Goal: Book appointment/travel/reservation

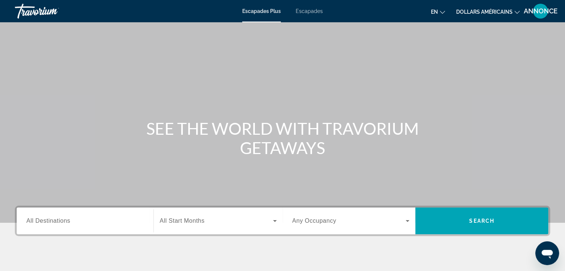
click at [438, 13] on button "en English Español Français Italiano Português русский" at bounding box center [438, 11] width 14 height 11
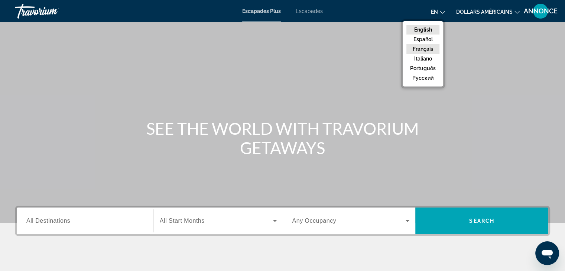
click at [422, 49] on button "Français" at bounding box center [423, 49] width 33 height 10
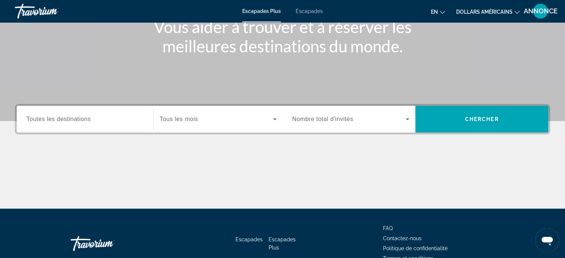
scroll to position [109, 0]
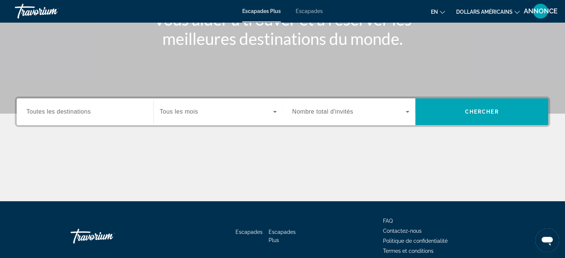
click at [329, 102] on div "Widget de recherche" at bounding box center [350, 111] width 117 height 21
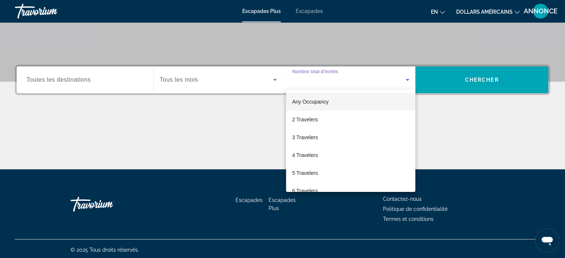
scroll to position [143, 0]
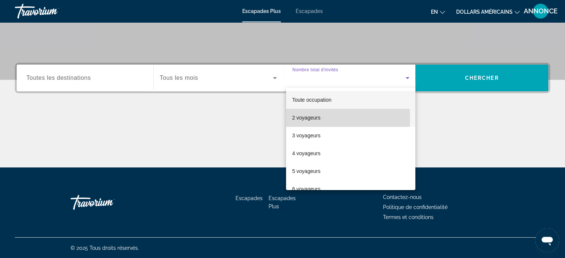
click at [314, 119] on font "2 voyageurs" at bounding box center [306, 118] width 28 height 6
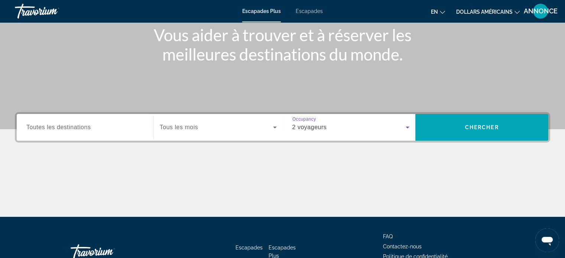
scroll to position [93, 0]
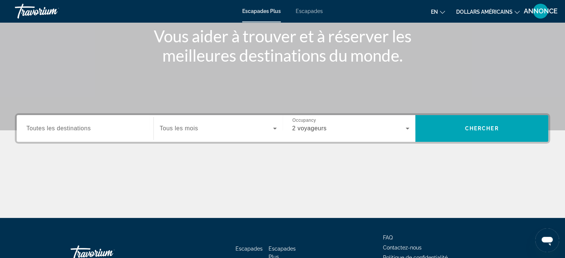
click at [439, 11] on button "en English Español Français Italiano Português русский" at bounding box center [438, 11] width 14 height 11
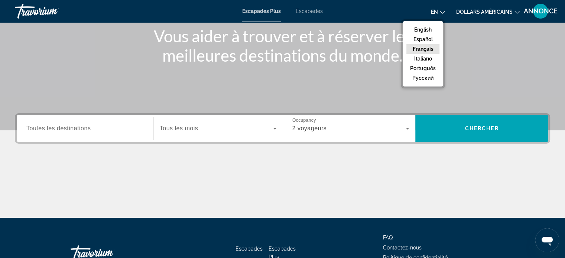
click at [429, 48] on button "Français" at bounding box center [423, 49] width 33 height 10
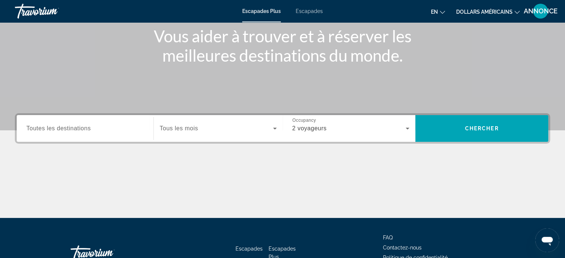
click at [112, 130] on input "Destination Toutes les destinations" at bounding box center [84, 129] width 117 height 9
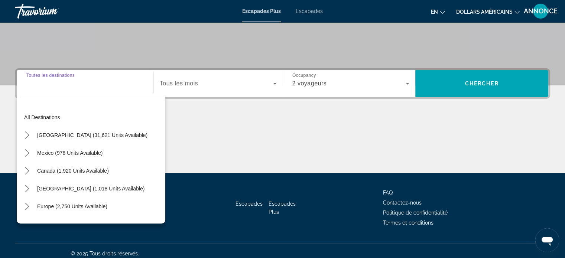
scroll to position [143, 0]
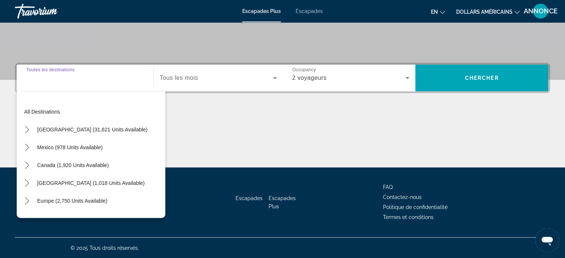
click at [107, 79] on input "Destination Toutes les destinations" at bounding box center [84, 78] width 117 height 9
click at [80, 83] on div "Widget de recherche" at bounding box center [84, 78] width 117 height 21
click at [60, 82] on input "Destination Toutes les destinations" at bounding box center [84, 78] width 117 height 9
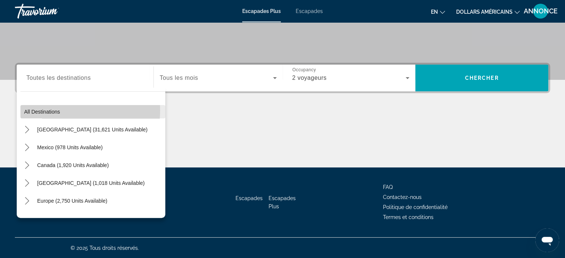
click at [54, 110] on span "All destinations" at bounding box center [42, 112] width 36 height 6
type input "**********"
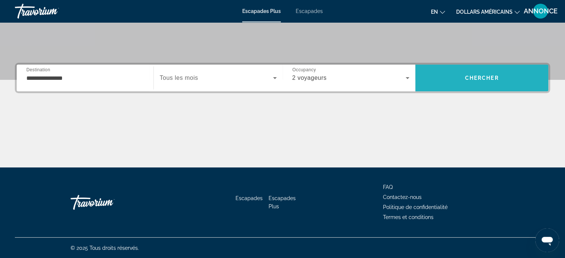
click at [467, 70] on span "Recherche" at bounding box center [482, 78] width 133 height 18
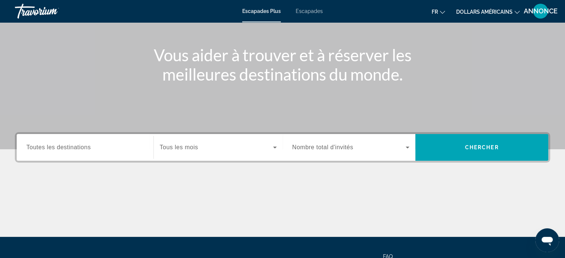
scroll to position [77, 0]
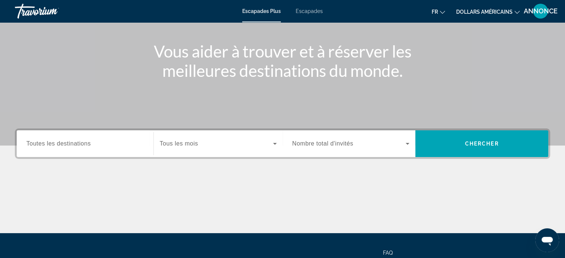
click at [310, 148] on div "Widget de recherche" at bounding box center [350, 143] width 117 height 21
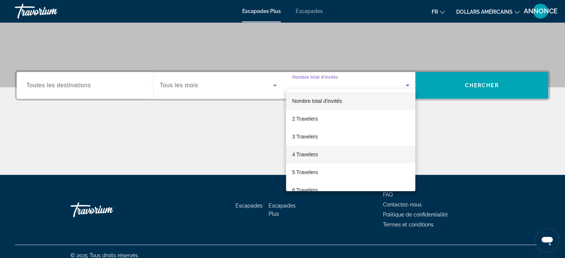
scroll to position [143, 0]
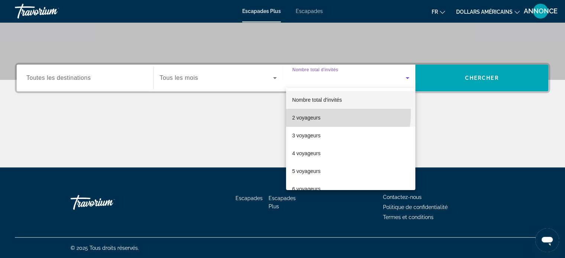
click at [309, 113] on span "2 voyageurs" at bounding box center [306, 117] width 28 height 9
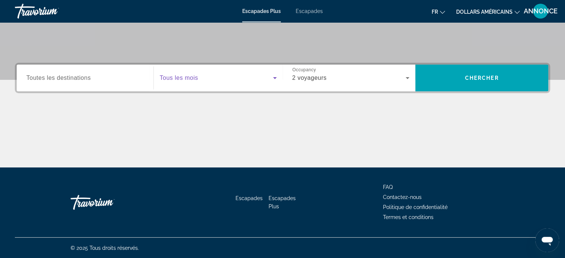
click at [234, 81] on span "Widget de recherche" at bounding box center [216, 78] width 113 height 9
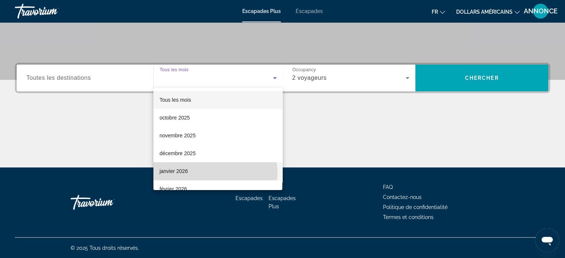
click at [192, 174] on mat-option "janvier 2026" at bounding box center [217, 171] width 129 height 18
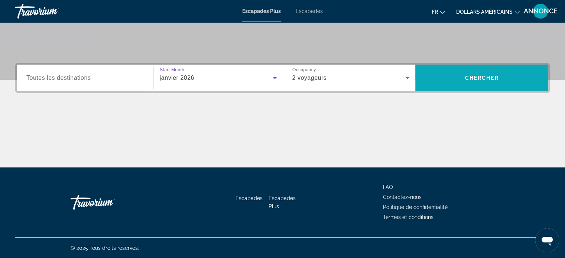
click at [436, 81] on span "Recherche" at bounding box center [482, 78] width 133 height 18
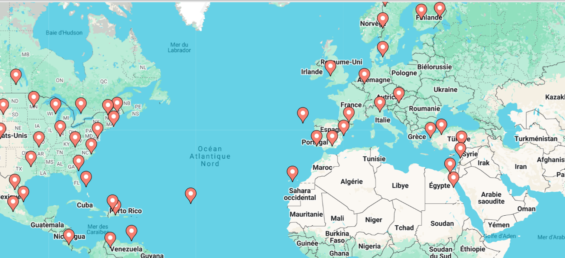
scroll to position [6, 0]
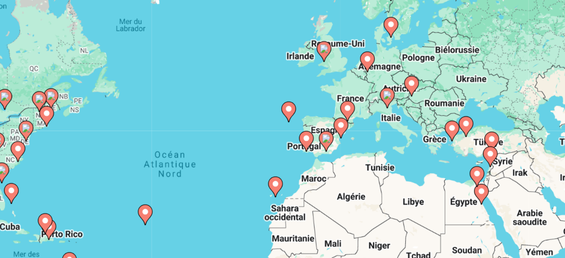
click at [337, 87] on image "Contenu principal" at bounding box center [338, 87] width 4 height 4
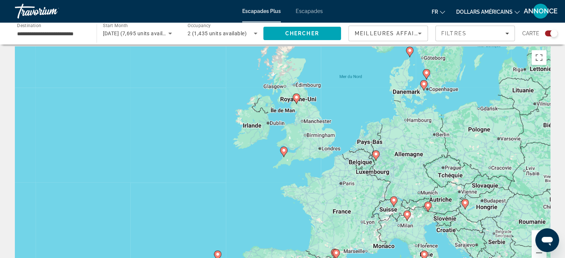
click at [551, 30] on div "Search widget" at bounding box center [553, 33] width 7 height 7
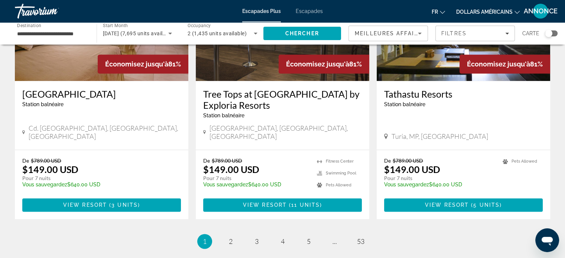
scroll to position [940, 0]
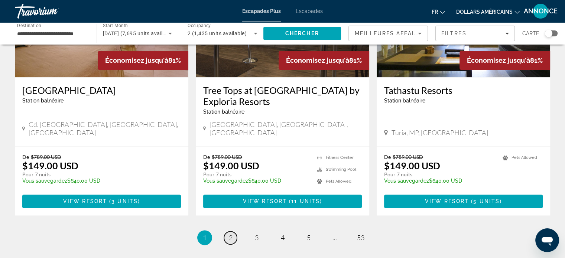
click at [230, 234] on span "2" at bounding box center [231, 238] width 4 height 8
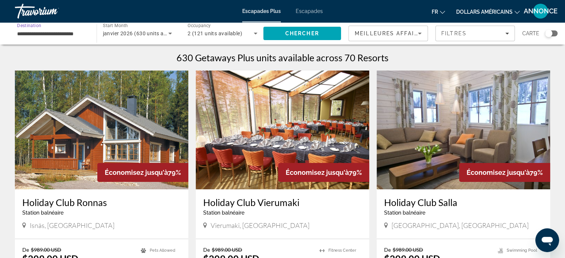
click at [55, 38] on input "**********" at bounding box center [52, 33] width 70 height 9
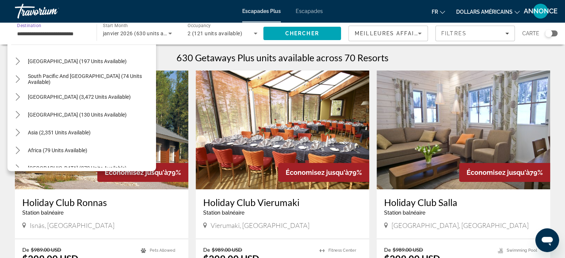
scroll to position [477, 0]
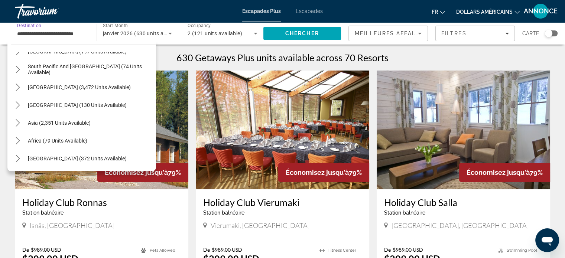
click at [141, 34] on span "janvier 2026 (630 units available)" at bounding box center [144, 33] width 82 height 6
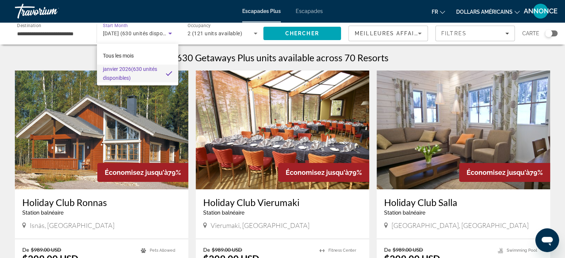
click at [71, 58] on div at bounding box center [282, 129] width 565 height 258
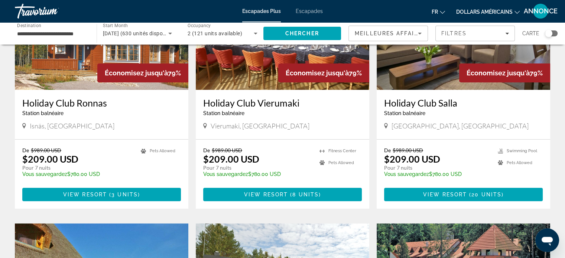
scroll to position [66, 0]
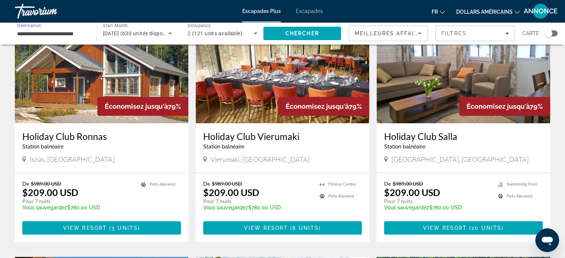
click at [65, 31] on input "**********" at bounding box center [52, 33] width 70 height 9
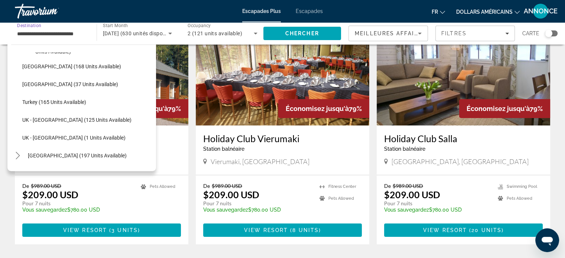
scroll to position [373, 0]
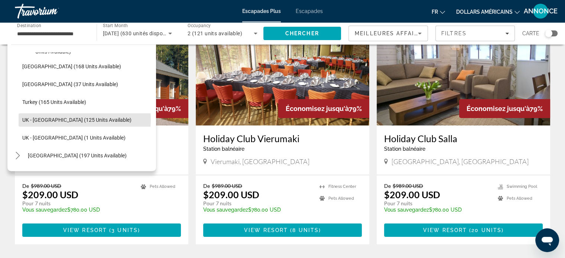
click at [77, 119] on span "UK - [GEOGRAPHIC_DATA] (125 units available)" at bounding box center [76, 120] width 109 height 6
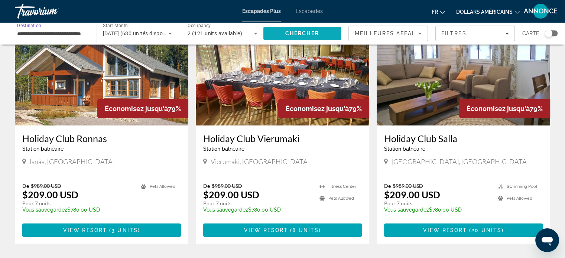
click at [300, 26] on span "Search" at bounding box center [302, 34] width 78 height 18
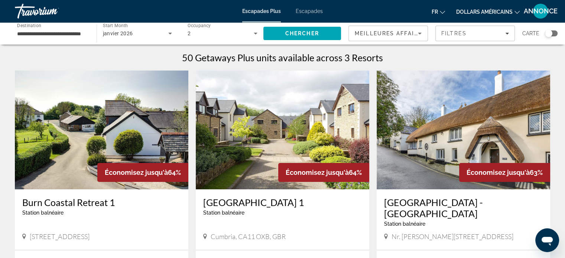
click at [60, 35] on input "**********" at bounding box center [52, 33] width 70 height 9
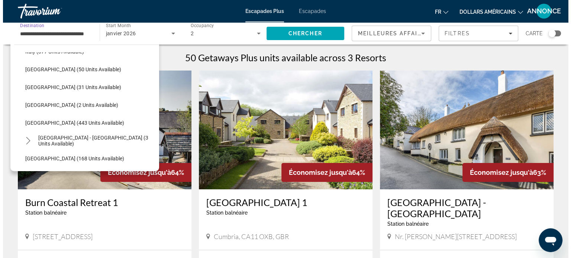
scroll to position [281, 0]
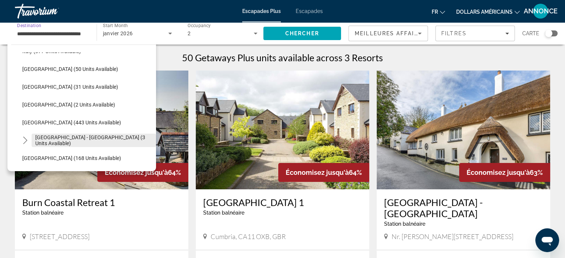
click at [68, 139] on span "[GEOGRAPHIC_DATA] - [GEOGRAPHIC_DATA] (3 units available)" at bounding box center [93, 141] width 117 height 12
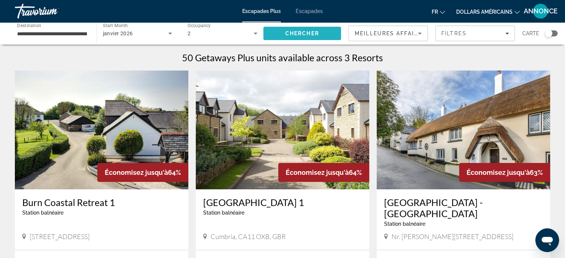
click at [298, 31] on span "Chercher" at bounding box center [302, 33] width 34 height 6
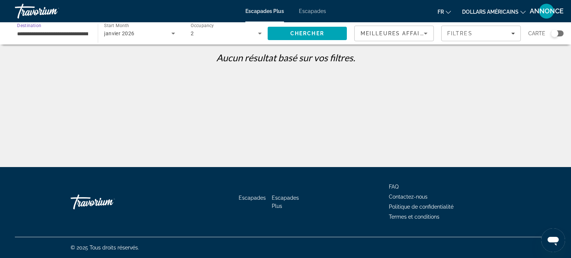
click at [69, 32] on input "**********" at bounding box center [52, 33] width 71 height 9
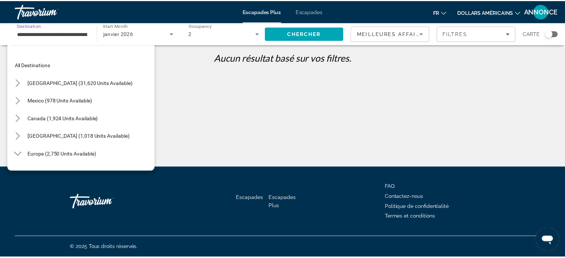
scroll to position [312, 0]
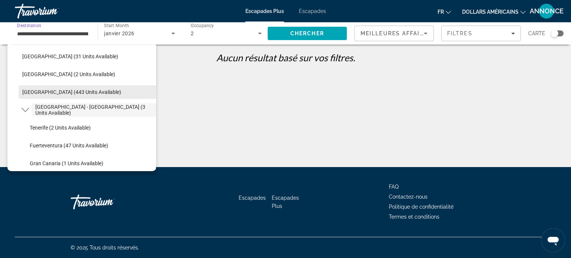
click at [68, 96] on span "Select destination: Spain (443 units available)" at bounding box center [88, 92] width 138 height 18
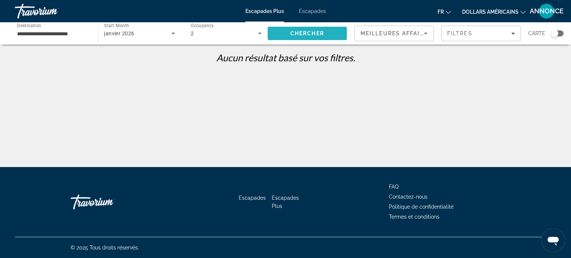
click at [291, 34] on span "Chercher" at bounding box center [307, 33] width 34 height 6
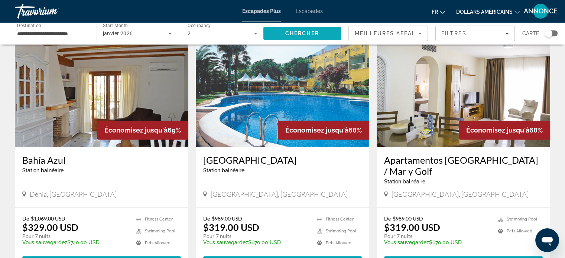
scroll to position [303, 0]
click at [48, 32] on input "**********" at bounding box center [52, 33] width 70 height 9
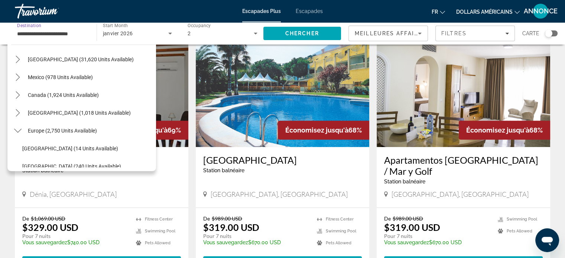
scroll to position [24, 0]
click at [65, 130] on span "Europe (2,750 units available)" at bounding box center [62, 130] width 69 height 6
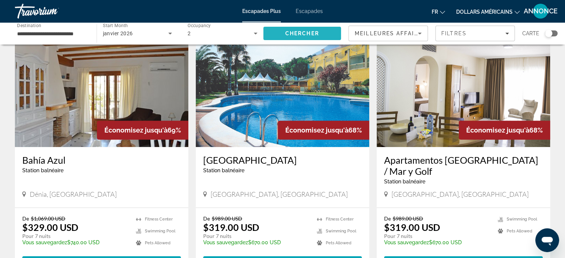
click at [297, 28] on span "Search" at bounding box center [302, 34] width 78 height 18
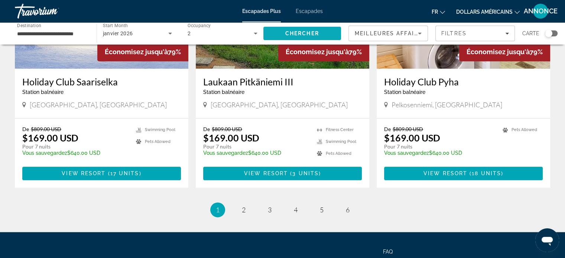
scroll to position [887, 0]
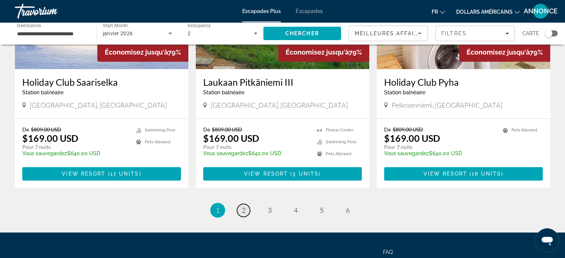
click at [243, 207] on link "page 2" at bounding box center [243, 210] width 13 height 13
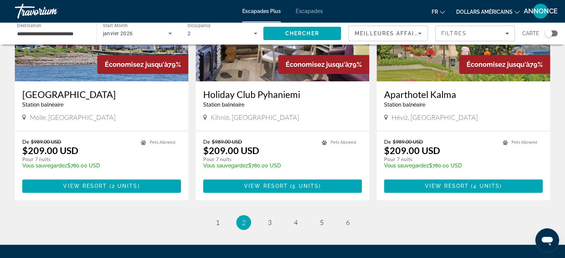
scroll to position [903, 0]
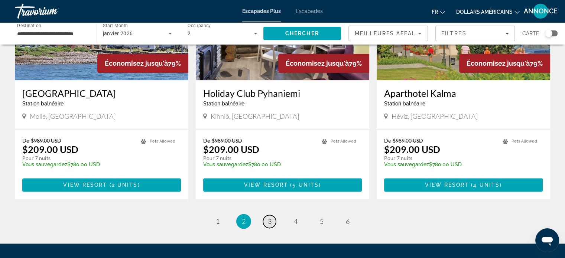
click at [272, 215] on link "page 3" at bounding box center [269, 221] width 13 height 13
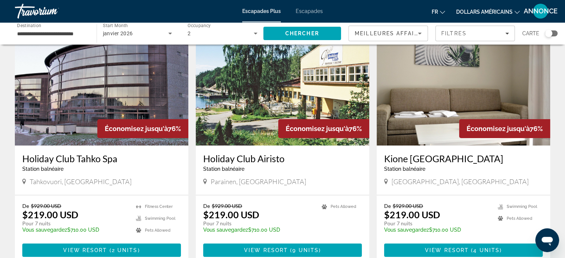
scroll to position [41, 0]
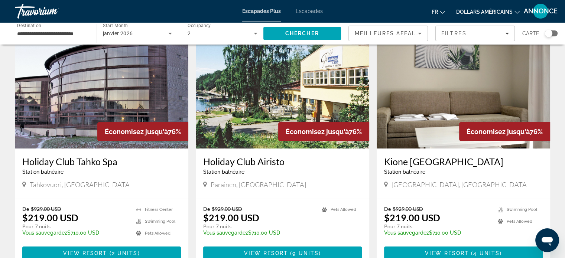
click at [48, 40] on div "**********" at bounding box center [52, 33] width 70 height 21
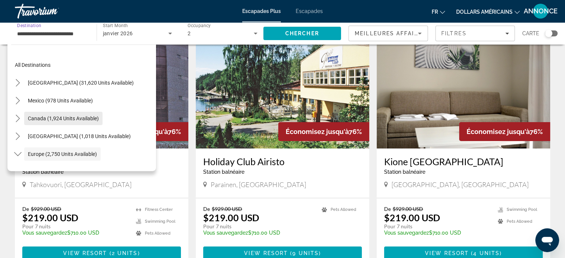
scroll to position [0, 0]
click at [71, 101] on span "Mexico (978 units available)" at bounding box center [60, 101] width 65 height 6
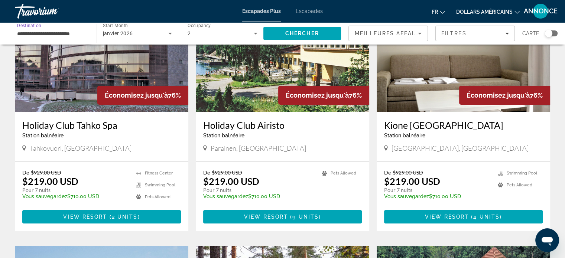
scroll to position [81, 0]
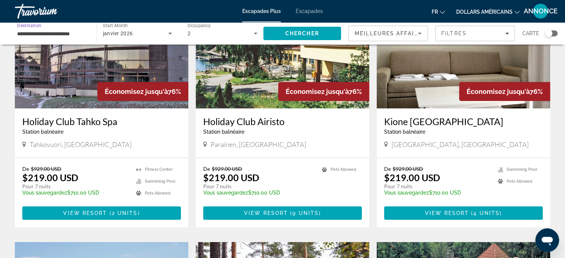
click at [64, 30] on input "**********" at bounding box center [52, 33] width 70 height 9
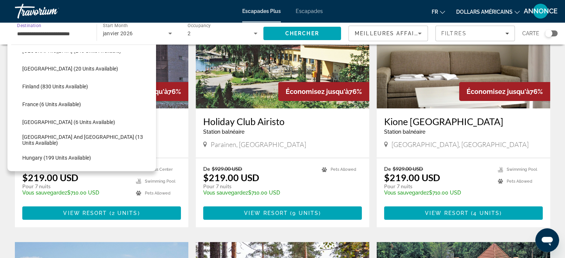
scroll to position [321, 0]
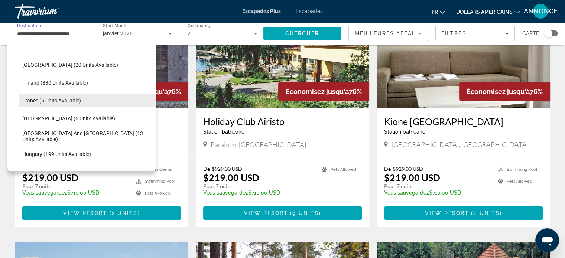
click at [69, 100] on span "France (6 units available)" at bounding box center [51, 101] width 59 height 6
type input "**********"
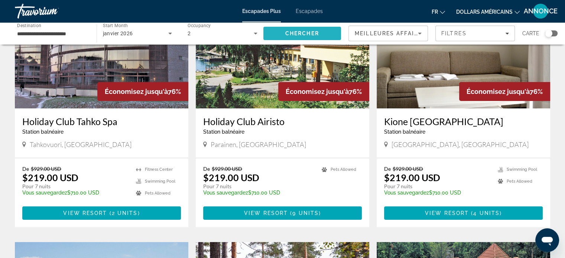
click at [272, 28] on span "Search" at bounding box center [302, 34] width 78 height 18
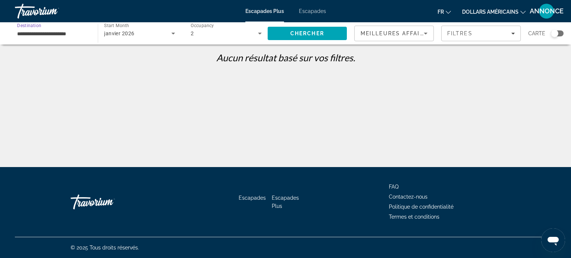
click at [58, 32] on input "**********" at bounding box center [52, 33] width 71 height 9
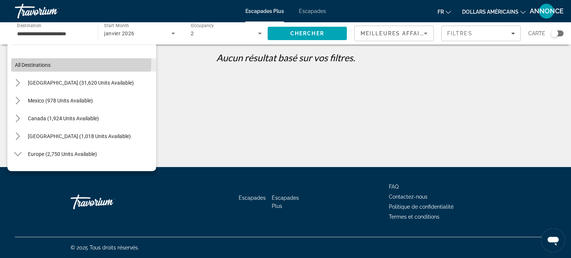
click at [54, 61] on span "Select destination: All destinations" at bounding box center [83, 65] width 145 height 18
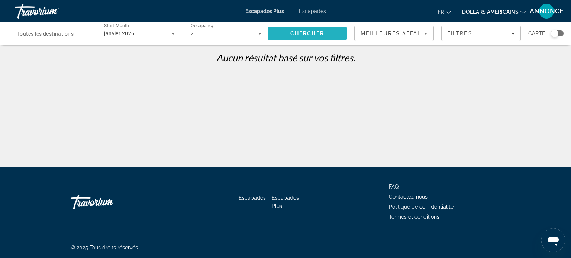
click at [292, 30] on span "Chercher" at bounding box center [307, 33] width 34 height 6
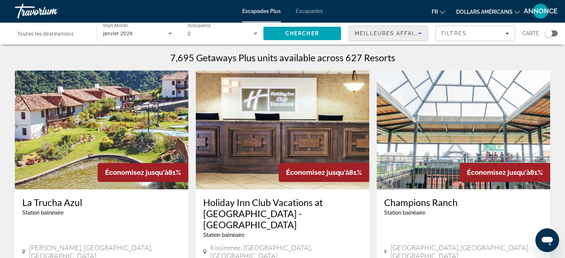
click at [376, 36] on span "Meilleures affaires" at bounding box center [390, 33] width 71 height 6
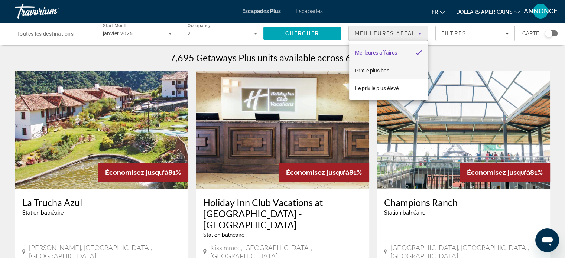
click at [379, 75] on mat-option "Prix ​​​​le plus bas" at bounding box center [388, 71] width 79 height 18
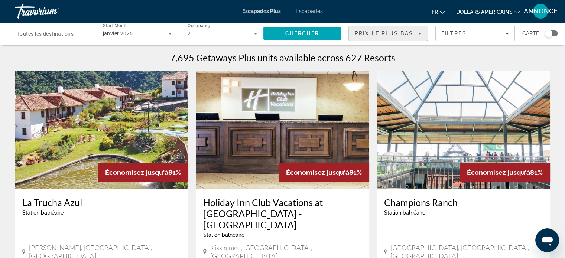
click at [391, 35] on span "Prix ​​​​le plus bas" at bounding box center [384, 33] width 58 height 6
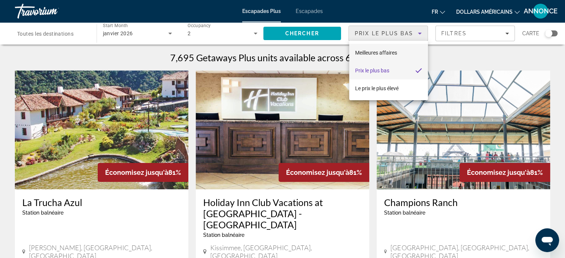
click at [388, 52] on font "Meilleures affaires" at bounding box center [376, 53] width 42 height 6
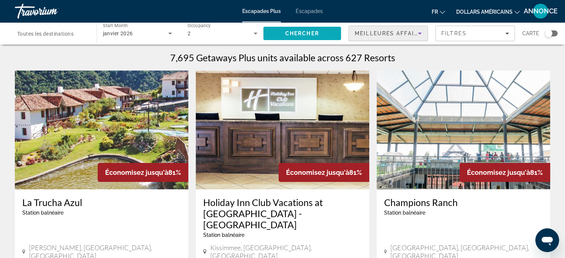
click at [324, 35] on span "Search" at bounding box center [302, 34] width 78 height 18
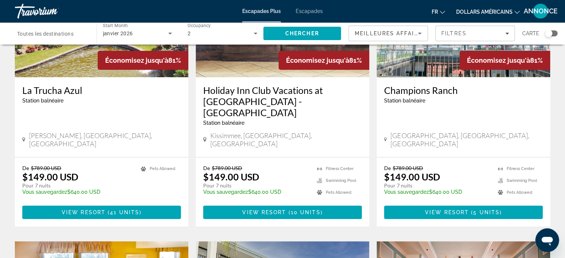
scroll to position [114, 0]
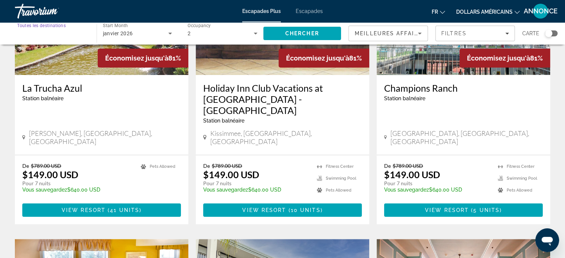
click at [85, 32] on input "Destination Toutes les destinations" at bounding box center [52, 33] width 70 height 9
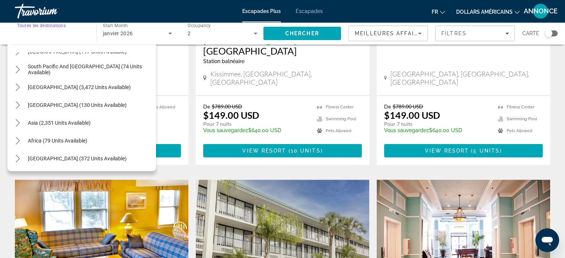
scroll to position [159, 0]
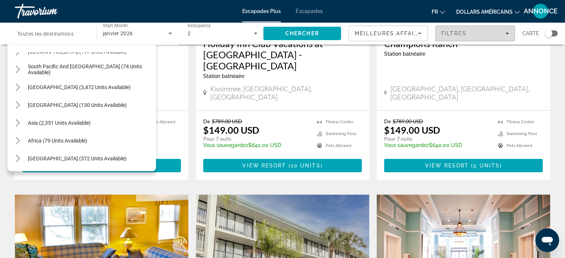
click at [456, 37] on span "Filters" at bounding box center [475, 34] width 79 height 18
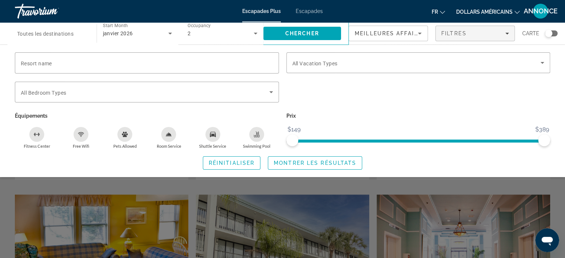
click at [404, 35] on span "Meilleures affaires" at bounding box center [390, 33] width 71 height 6
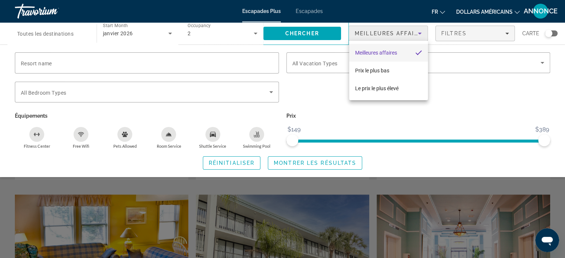
click at [513, 83] on div at bounding box center [282, 129] width 565 height 258
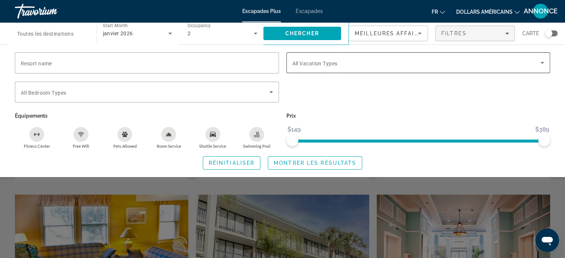
click at [480, 55] on div "Search widget" at bounding box center [418, 62] width 252 height 21
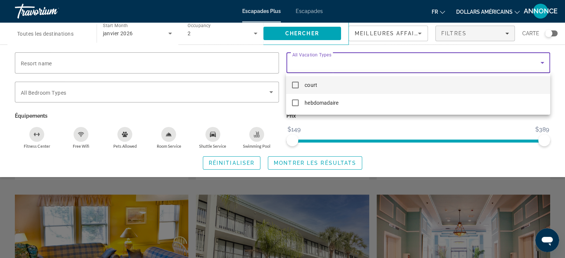
click at [557, 67] on div at bounding box center [282, 129] width 565 height 258
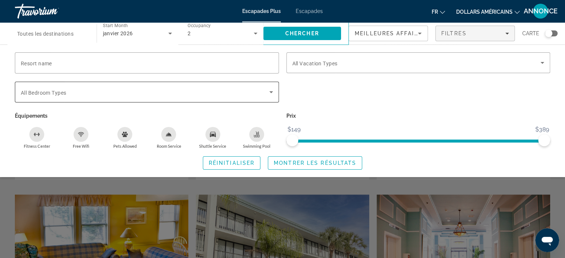
click at [227, 87] on div "Search widget" at bounding box center [147, 92] width 252 height 21
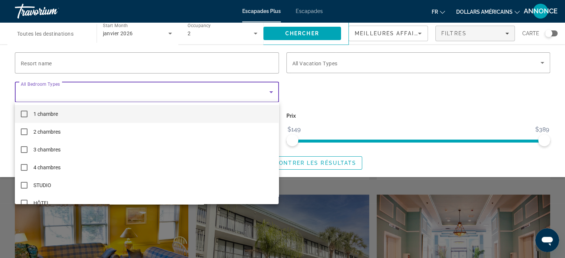
click at [25, 115] on mat-pseudo-checkbox at bounding box center [24, 114] width 7 height 7
click at [284, 78] on div at bounding box center [282, 129] width 565 height 258
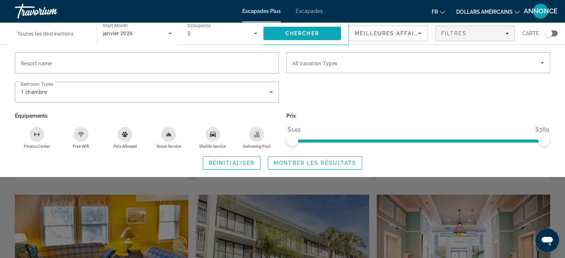
click at [296, 30] on span "Search" at bounding box center [302, 34] width 78 height 18
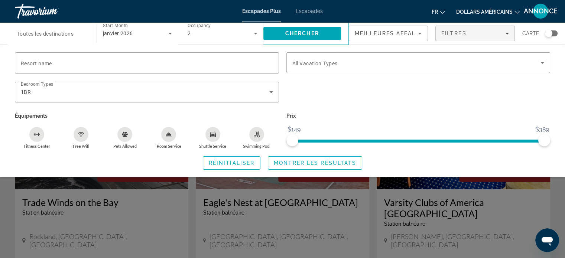
click at [0, 212] on div "Search widget" at bounding box center [282, 184] width 565 height 147
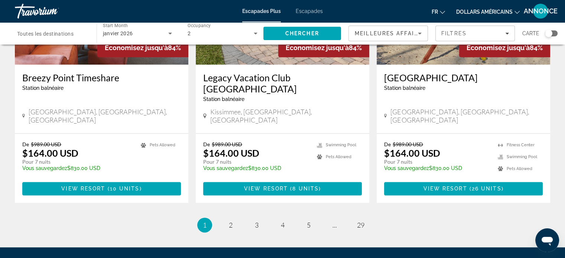
scroll to position [919, 0]
click at [230, 221] on span "2" at bounding box center [231, 225] width 4 height 8
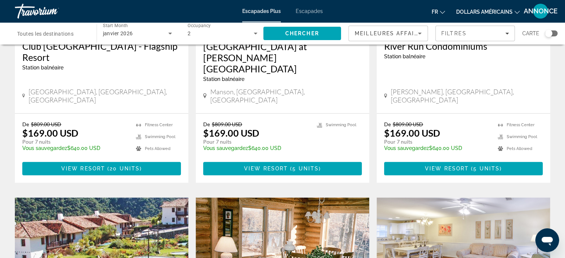
scroll to position [418, 0]
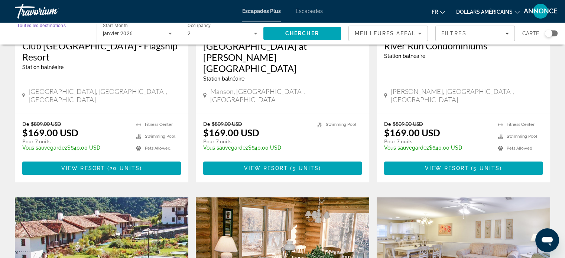
click at [54, 38] on input "Destination Toutes les destinations" at bounding box center [52, 33] width 70 height 9
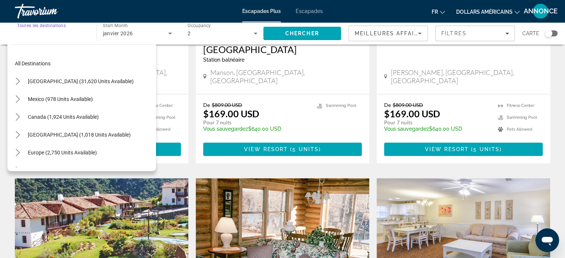
scroll to position [2, 0]
click at [92, 132] on span "[GEOGRAPHIC_DATA] (1,018 units available)" at bounding box center [79, 134] width 103 height 6
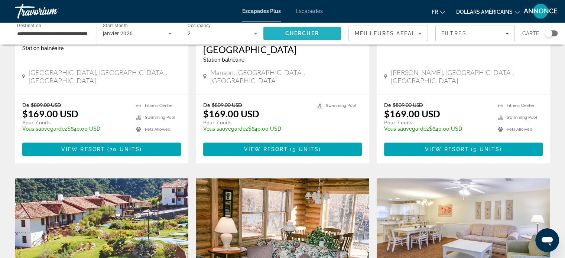
click at [281, 32] on span "Search" at bounding box center [302, 34] width 78 height 18
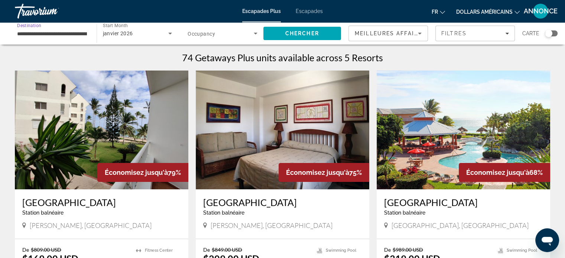
click at [74, 30] on input "**********" at bounding box center [52, 33] width 70 height 9
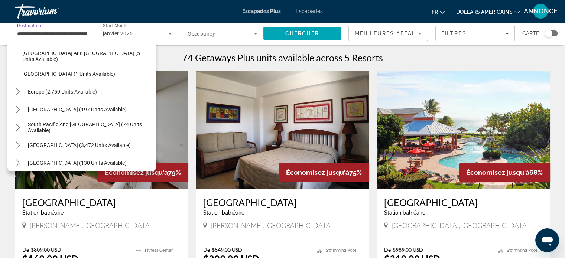
scroll to position [163, 0]
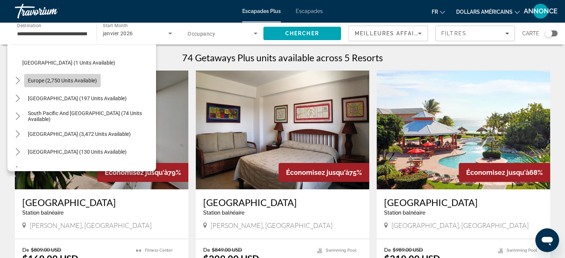
click at [78, 85] on span "Select destination: Europe (2,750 units available)" at bounding box center [62, 81] width 77 height 18
type input "**********"
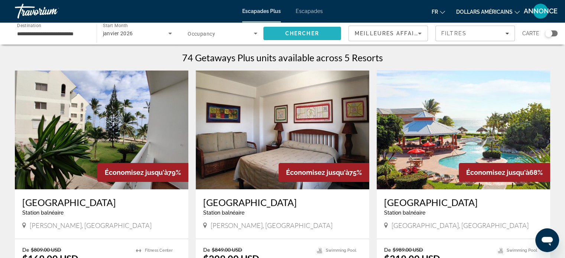
click at [296, 29] on span "Search" at bounding box center [302, 34] width 78 height 18
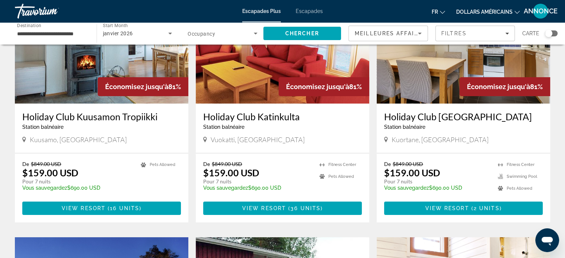
scroll to position [86, 0]
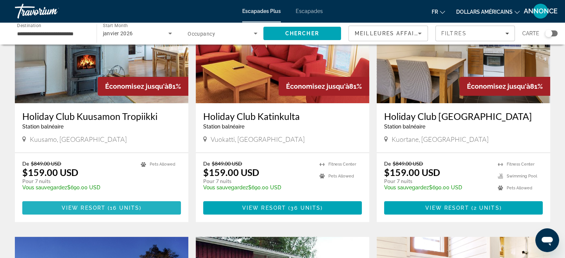
click at [117, 206] on span "16 units" at bounding box center [124, 208] width 29 height 6
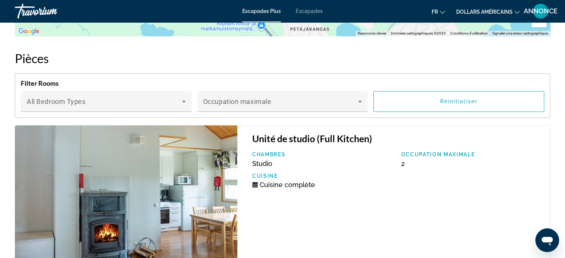
scroll to position [1064, 0]
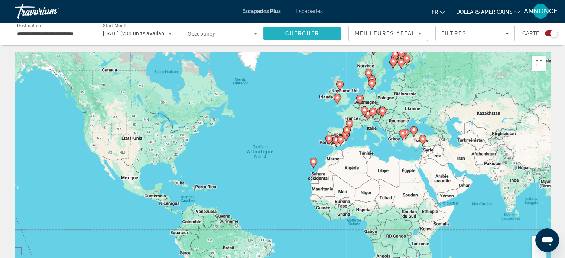
click at [278, 31] on span "Search" at bounding box center [302, 34] width 78 height 18
click at [553, 35] on div "Search widget" at bounding box center [553, 33] width 7 height 7
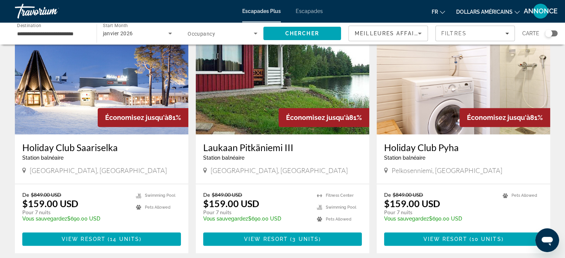
scroll to position [308, 0]
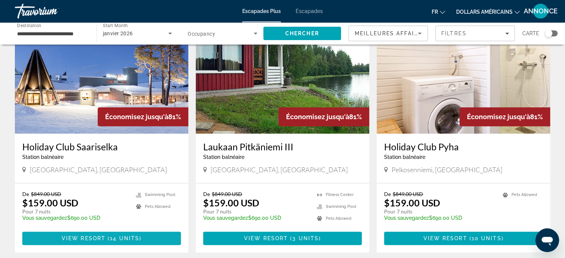
click at [131, 240] on span "14 units" at bounding box center [124, 239] width 29 height 6
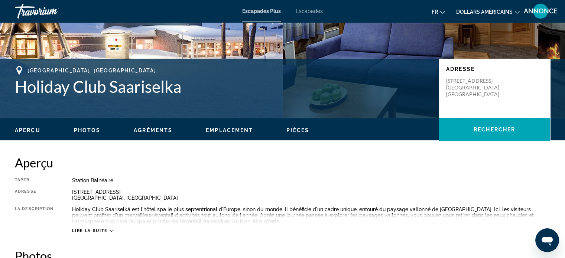
scroll to position [129, 0]
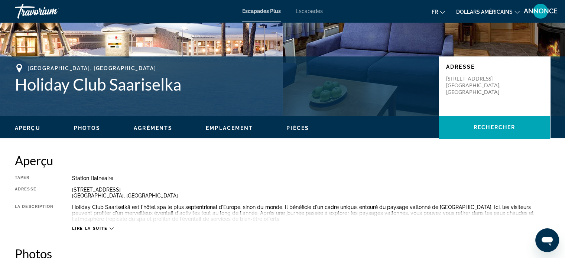
click at [94, 127] on span "Photos" at bounding box center [87, 128] width 27 height 6
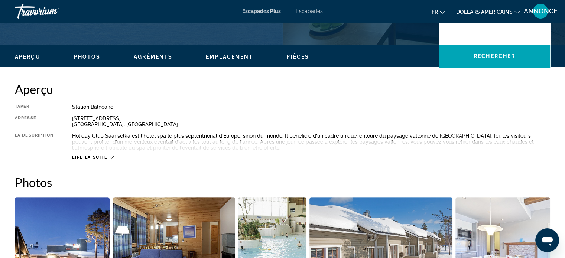
scroll to position [169, 0]
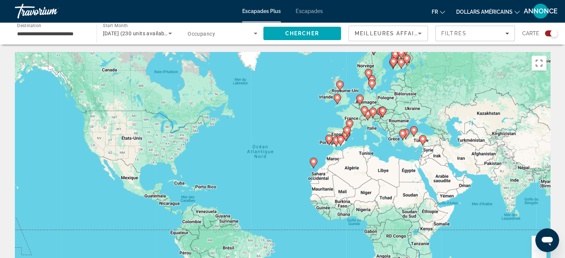
click at [148, 39] on div "[DATE] (230 units available)" at bounding box center [137, 33] width 69 height 21
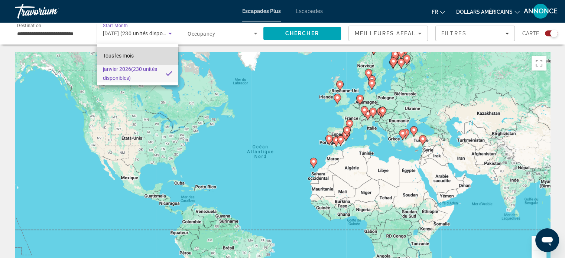
click at [155, 58] on mat-option "Tous les mois" at bounding box center [137, 56] width 81 height 18
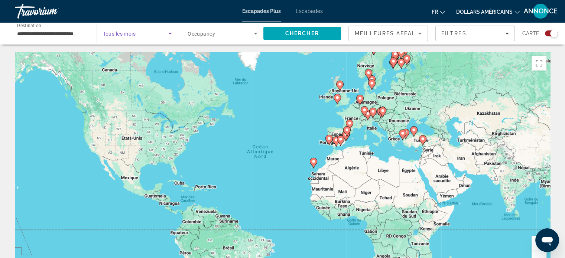
click at [172, 31] on icon "Search widget" at bounding box center [170, 33] width 9 height 9
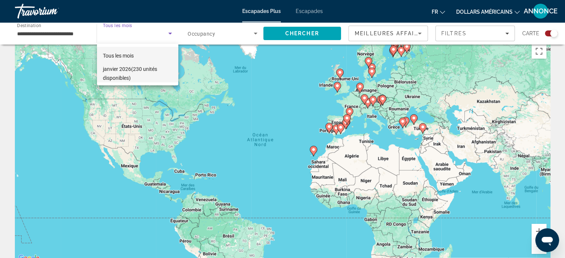
scroll to position [7, 0]
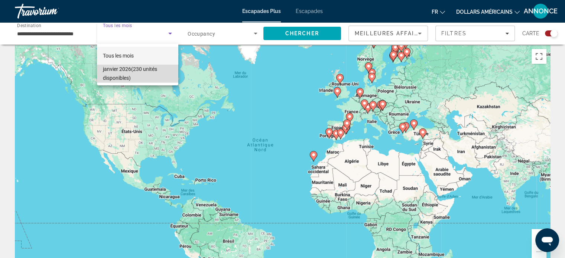
click at [138, 72] on font "(230 unités disponibles)" at bounding box center [130, 73] width 54 height 15
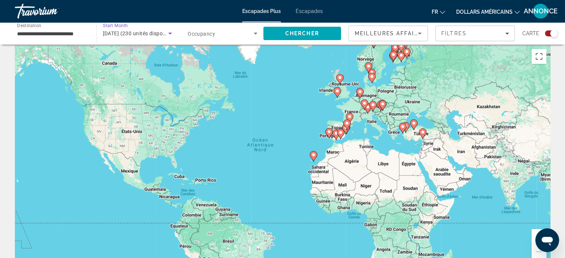
scroll to position [0, 0]
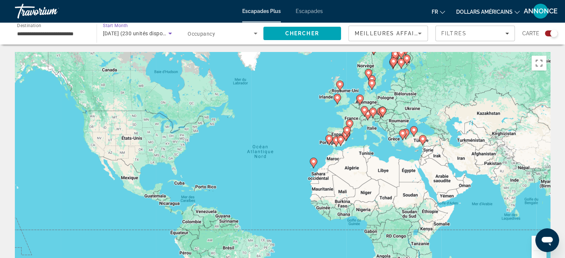
click at [254, 10] on font "Escapades Plus" at bounding box center [261, 11] width 39 height 6
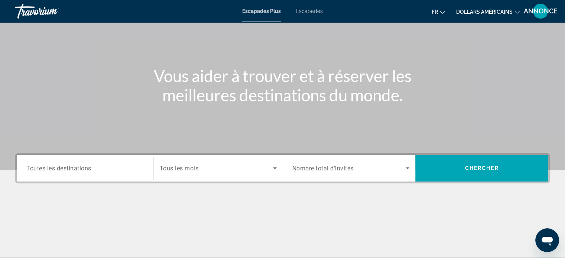
click at [169, 168] on span "Tous les mois" at bounding box center [179, 168] width 39 height 7
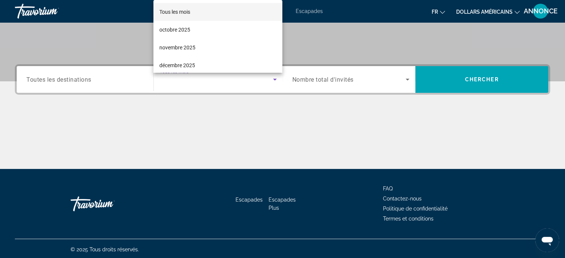
scroll to position [143, 0]
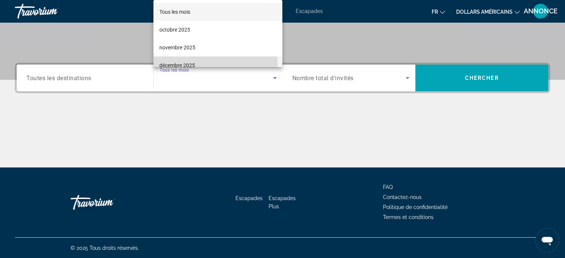
click at [192, 65] on font "décembre 2025" at bounding box center [177, 65] width 36 height 6
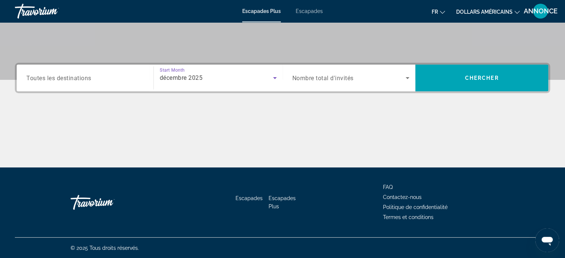
click at [117, 78] on input "Destination Toutes les destinations" at bounding box center [84, 78] width 117 height 9
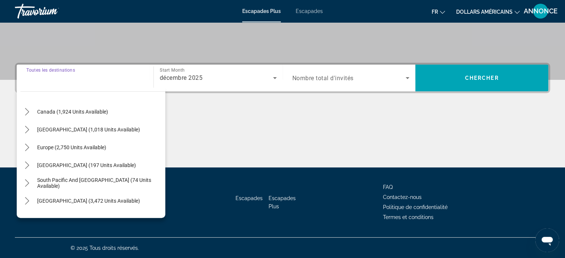
scroll to position [53, 0]
click at [96, 145] on span "Europe (2,750 units available)" at bounding box center [71, 148] width 69 height 6
type input "**********"
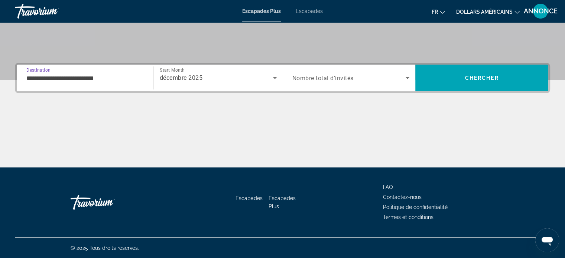
click at [349, 81] on span "Nombre total d'invités" at bounding box center [322, 78] width 61 height 7
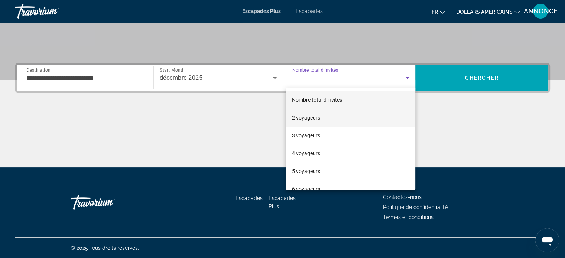
click at [331, 119] on mat-option "2 voyageurs" at bounding box center [350, 118] width 129 height 18
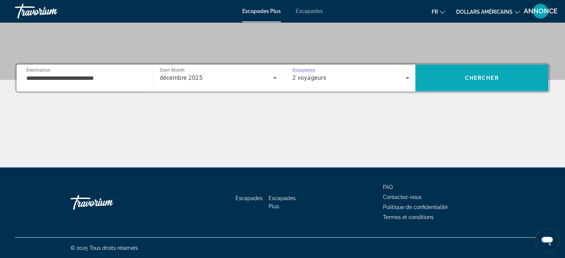
click at [452, 74] on span "Search" at bounding box center [482, 78] width 133 height 18
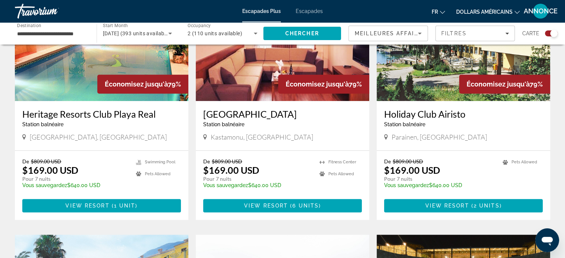
scroll to position [590, 0]
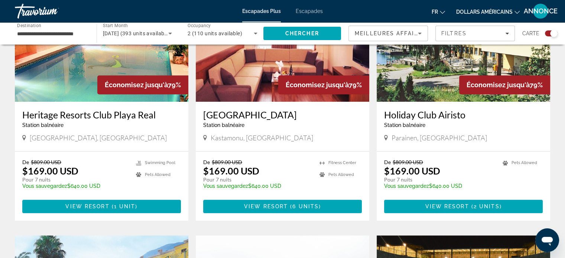
click at [51, 38] on div "**********" at bounding box center [52, 33] width 70 height 21
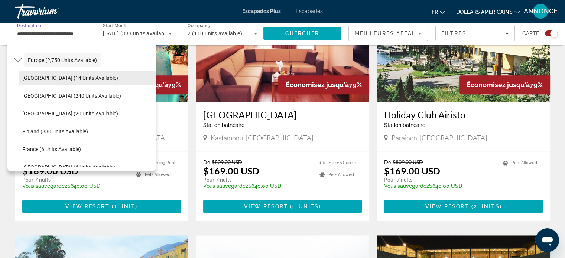
scroll to position [97, 0]
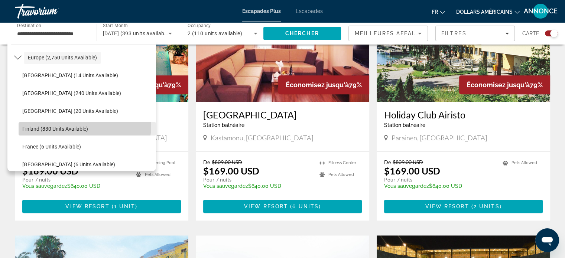
click at [66, 125] on span "Select destination: Finland (830 units available)" at bounding box center [88, 129] width 138 height 18
type input "**********"
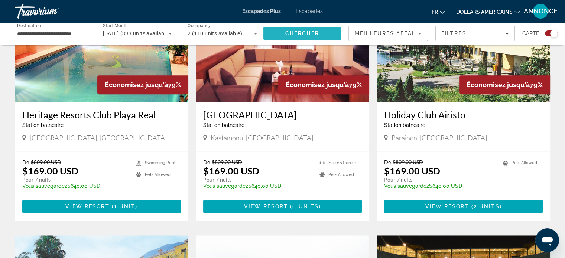
click at [278, 35] on span "Search" at bounding box center [302, 34] width 78 height 18
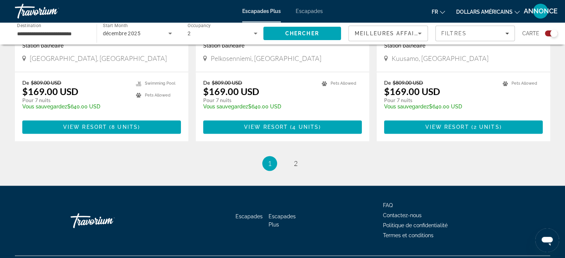
scroll to position [1174, 0]
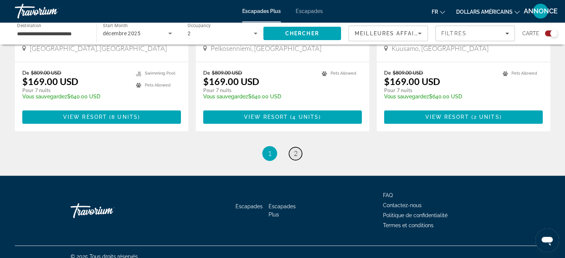
click at [297, 149] on span "2" at bounding box center [296, 153] width 4 height 8
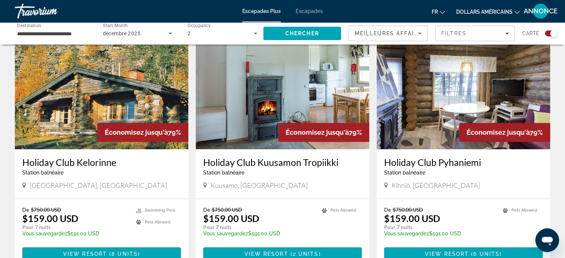
scroll to position [283, 0]
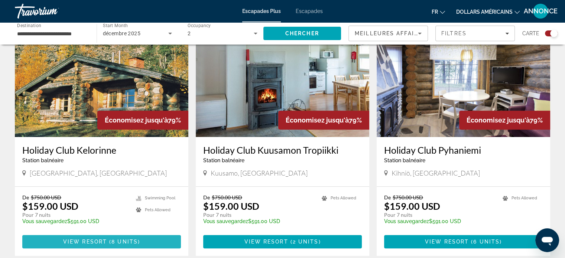
click at [149, 243] on span "Contenu principal" at bounding box center [101, 242] width 159 height 18
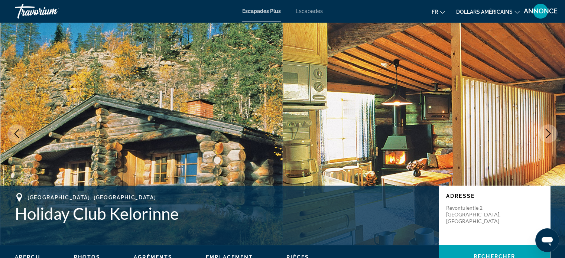
click at [267, 10] on font "Escapades Plus" at bounding box center [261, 11] width 39 height 6
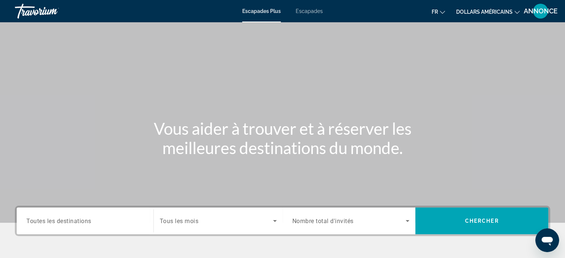
click at [98, 226] on div "Search widget" at bounding box center [84, 221] width 117 height 21
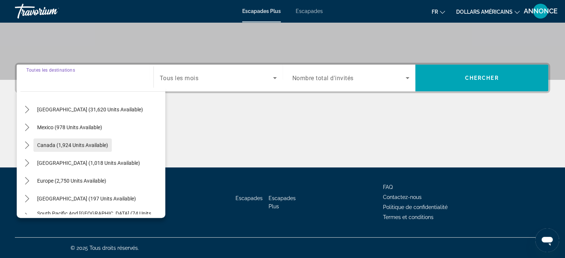
scroll to position [21, 0]
click at [90, 178] on span "Europe (2,750 units available)" at bounding box center [71, 180] width 69 height 6
type input "**********"
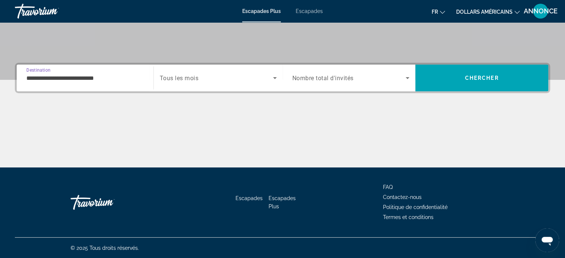
click at [323, 80] on span "Nombre total d'invités" at bounding box center [322, 78] width 61 height 7
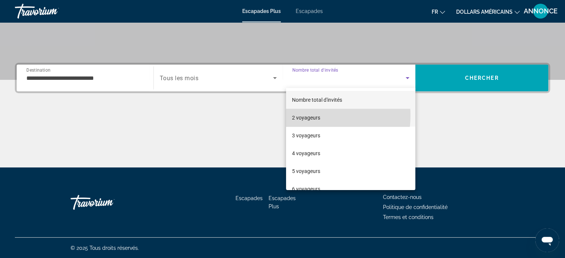
click at [311, 116] on font "2 voyageurs" at bounding box center [306, 118] width 28 height 6
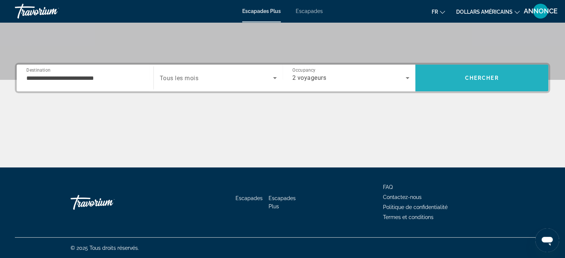
click at [472, 79] on span "Chercher" at bounding box center [482, 78] width 34 height 6
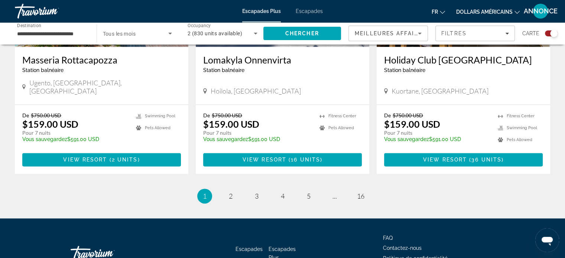
scroll to position [1174, 0]
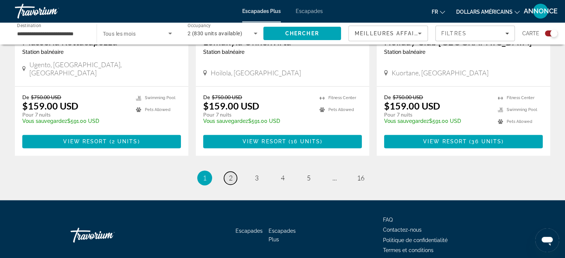
click at [234, 172] on link "page 2" at bounding box center [230, 178] width 13 height 13
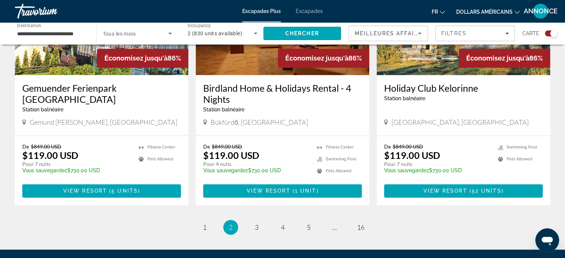
scroll to position [1127, 0]
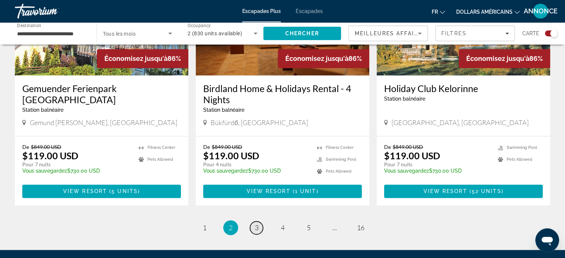
click at [259, 222] on link "page 3" at bounding box center [256, 228] width 13 height 13
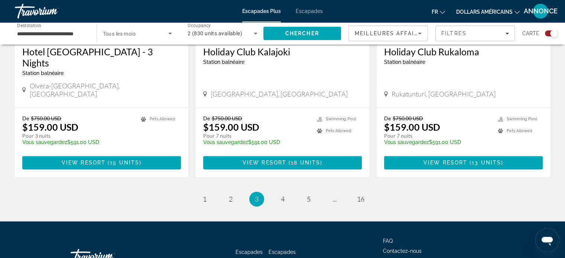
scroll to position [1174, 0]
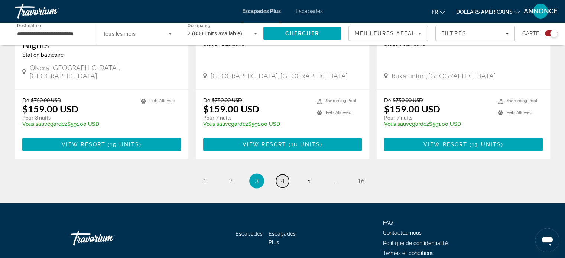
click at [287, 175] on link "page 4" at bounding box center [282, 181] width 13 height 13
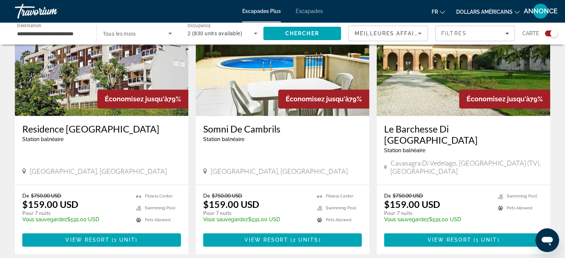
scroll to position [1079, 0]
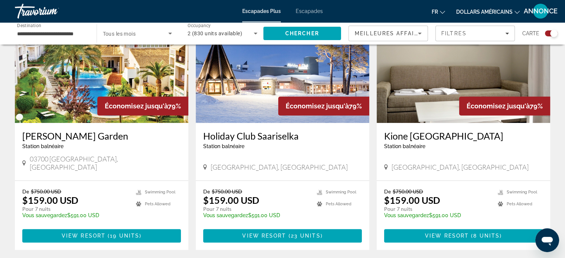
scroll to position [818, 0]
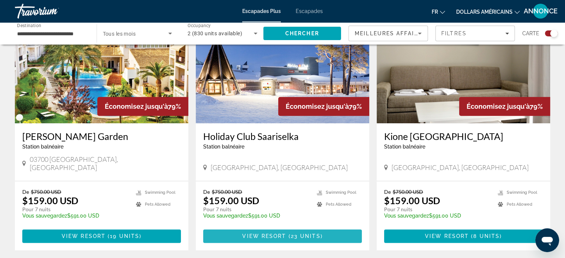
click at [268, 227] on span "Contenu principal" at bounding box center [282, 236] width 159 height 18
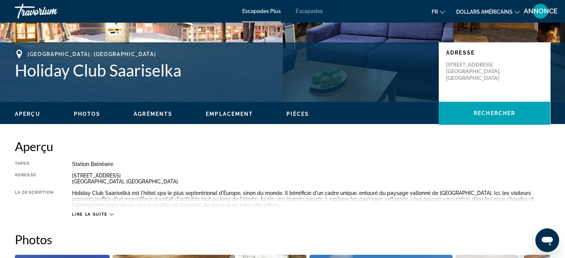
scroll to position [144, 0]
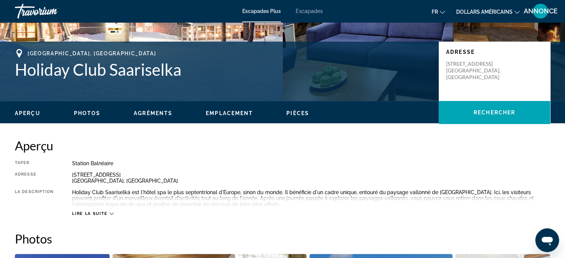
click at [91, 116] on span "Photos" at bounding box center [87, 113] width 27 height 6
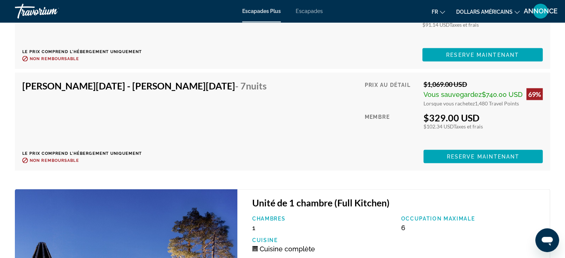
scroll to position [1467, 0]
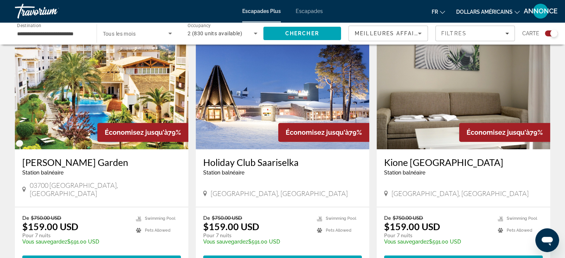
scroll to position [798, 0]
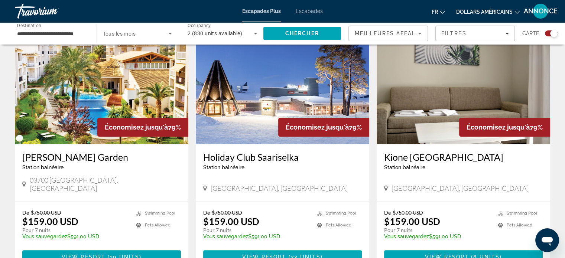
click at [275, 248] on span "Contenu principal" at bounding box center [282, 257] width 159 height 18
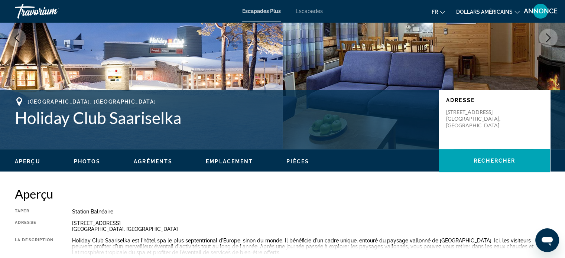
scroll to position [97, 0]
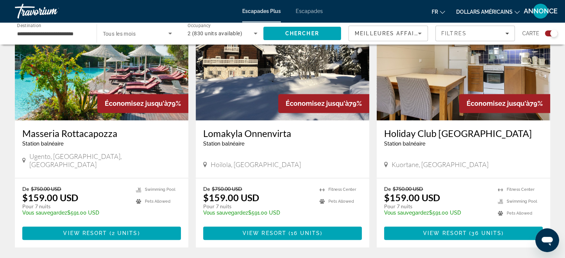
scroll to position [1082, 0]
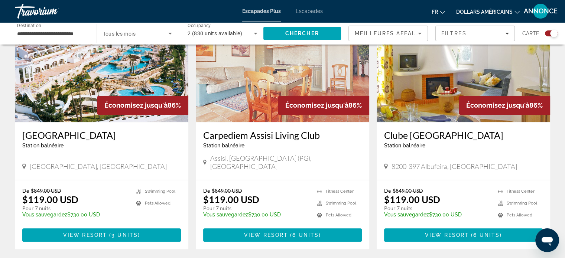
scroll to position [559, 0]
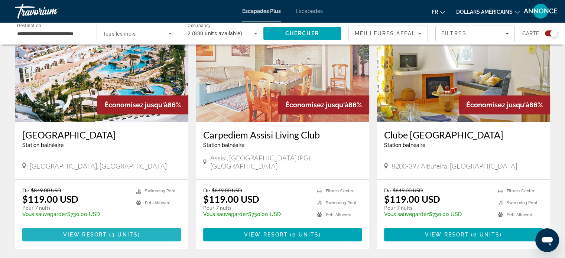
click at [172, 226] on span "Contenu principal" at bounding box center [101, 235] width 159 height 18
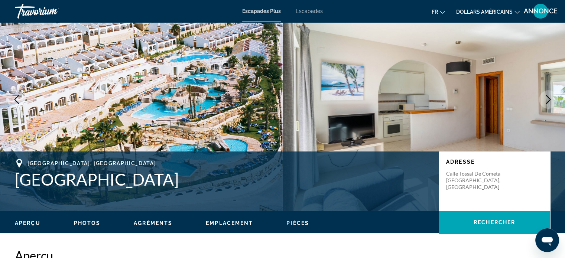
scroll to position [34, 0]
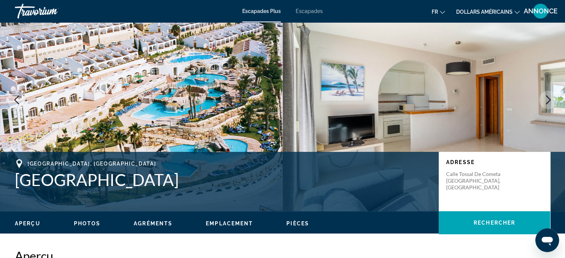
click at [85, 218] on div "Aperçu Photos Agréments Emplacement Pièces Rechercher" at bounding box center [282, 222] width 565 height 23
click at [88, 225] on span "Photos" at bounding box center [87, 224] width 27 height 6
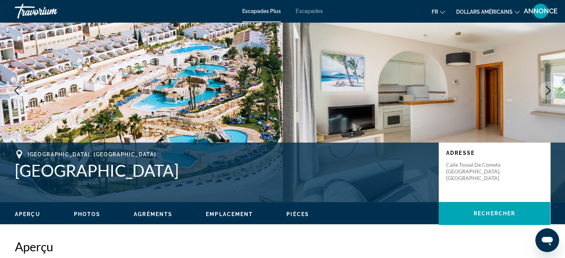
scroll to position [0, 0]
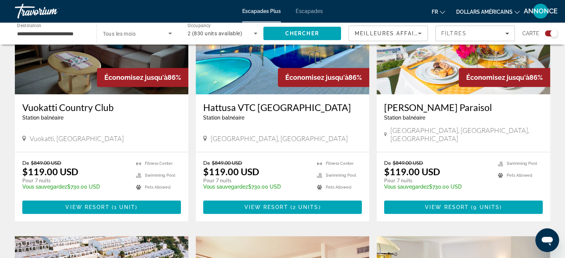
scroll to position [326, 0]
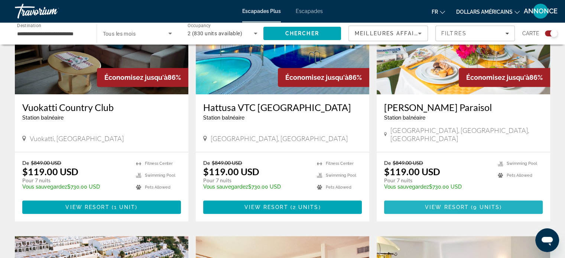
click at [406, 199] on span "Contenu principal" at bounding box center [463, 207] width 159 height 18
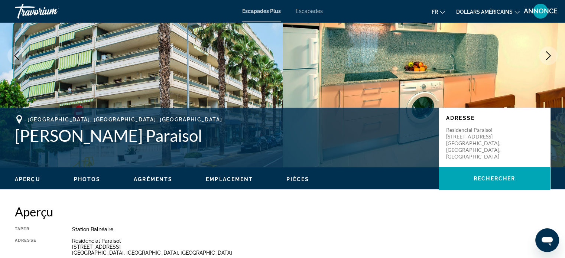
scroll to position [110, 0]
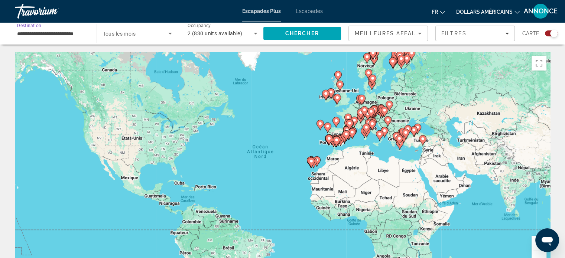
click at [73, 32] on input "**********" at bounding box center [52, 33] width 70 height 9
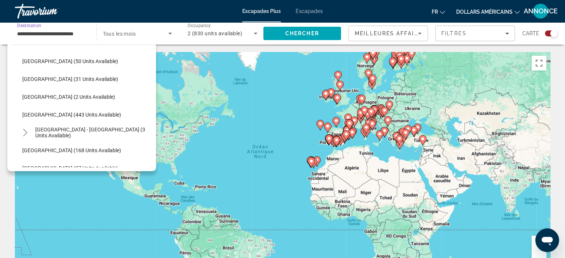
scroll to position [291, 0]
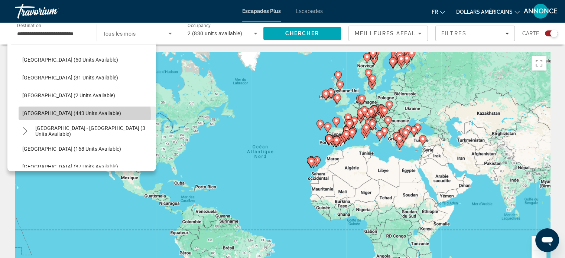
click at [70, 114] on span "[GEOGRAPHIC_DATA] (443 units available)" at bounding box center [71, 113] width 99 height 6
type input "**********"
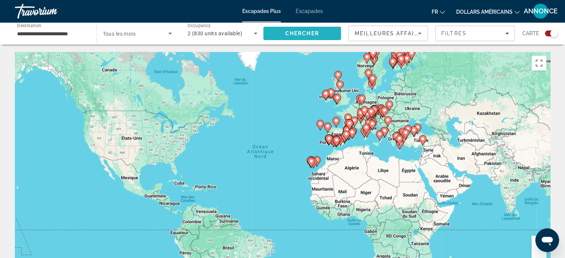
click at [294, 29] on span "Search" at bounding box center [302, 34] width 78 height 18
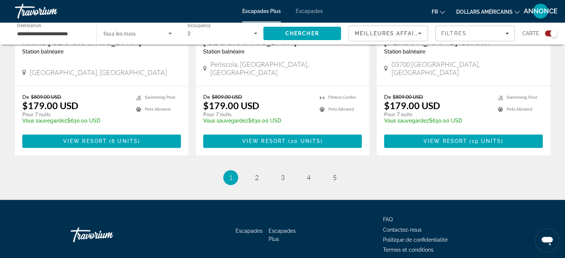
scroll to position [1193, 0]
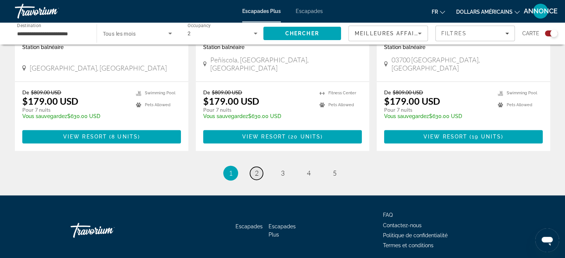
click at [255, 169] on span "2" at bounding box center [257, 173] width 4 height 8
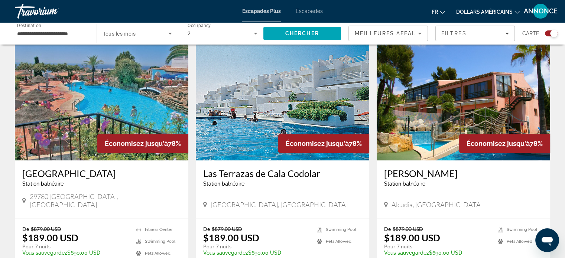
scroll to position [806, 0]
